Goal: Information Seeking & Learning: Learn about a topic

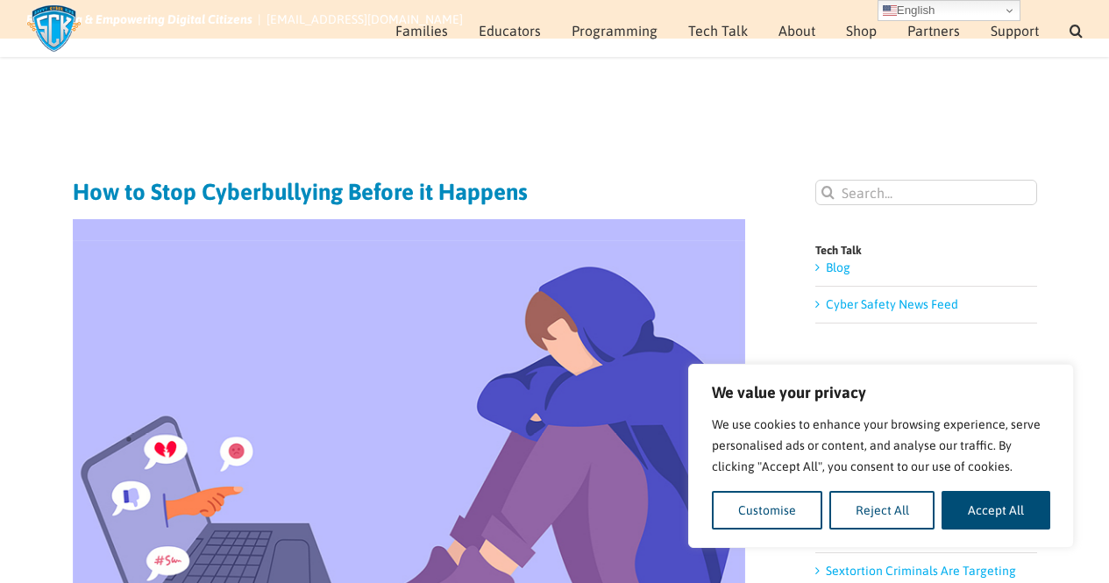
scroll to position [140, 0]
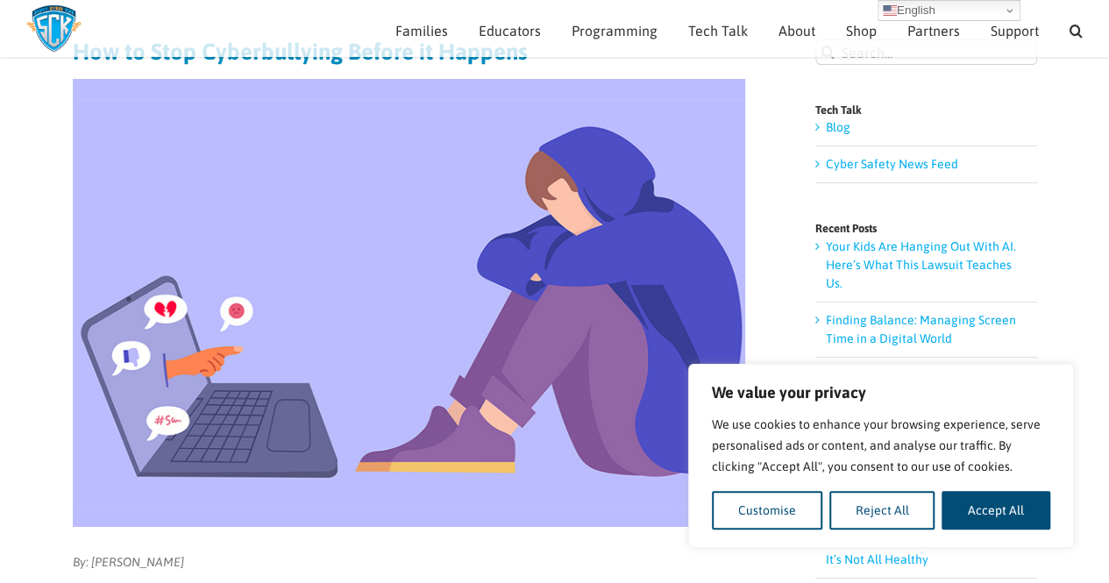
click at [516, 367] on img at bounding box center [409, 303] width 672 height 448
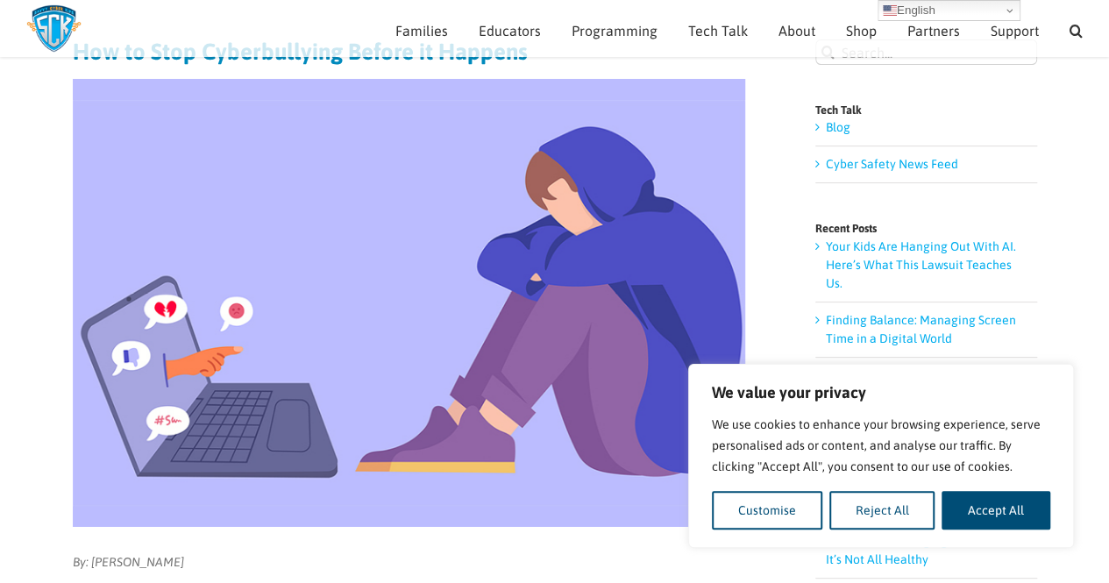
click at [309, 229] on img at bounding box center [409, 303] width 672 height 448
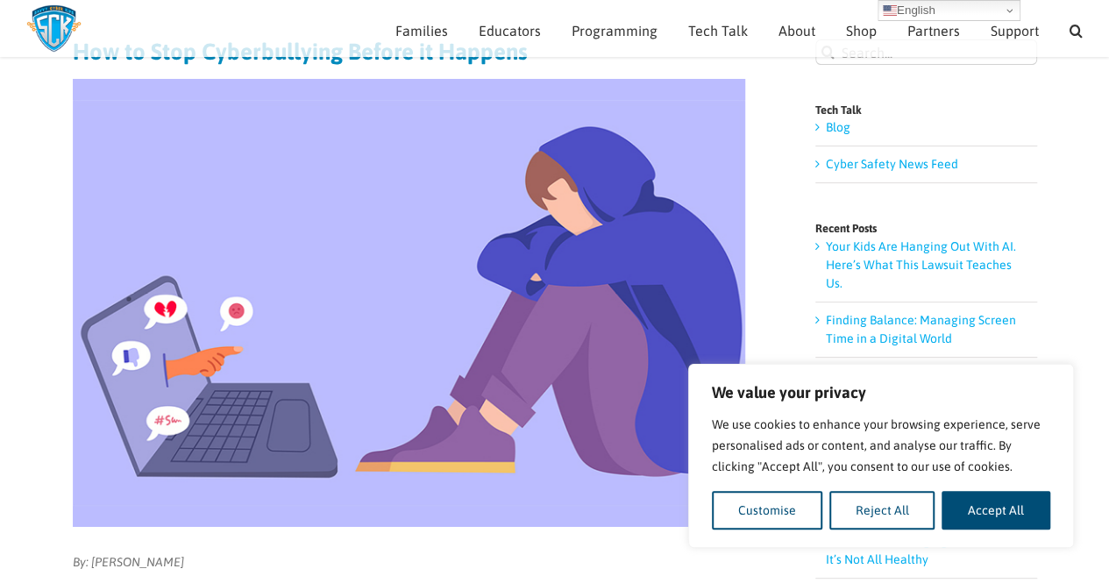
click at [309, 229] on img at bounding box center [409, 303] width 672 height 448
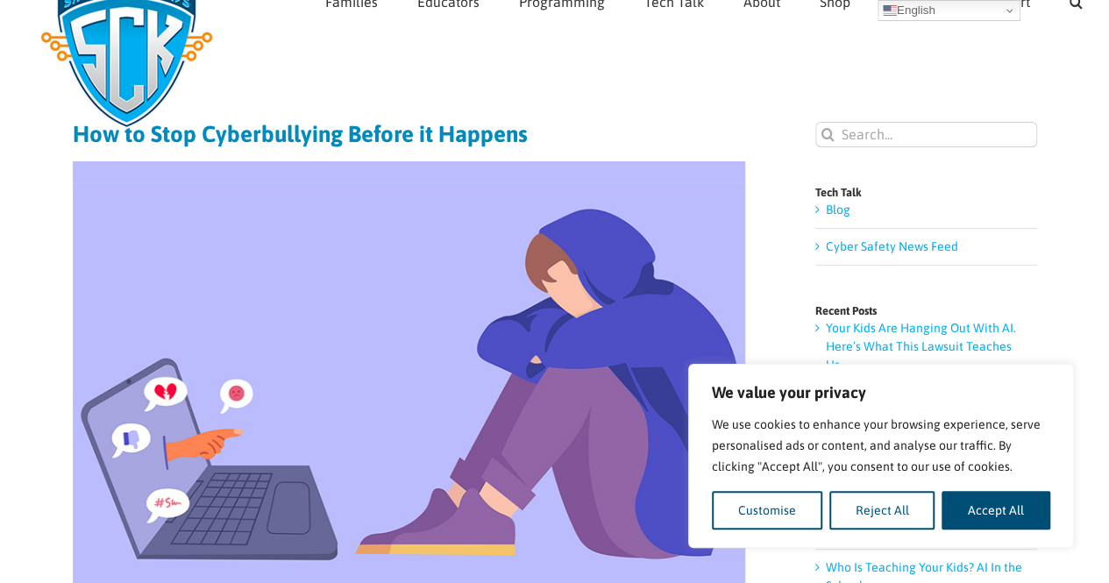
scroll to position [0, 0]
